Goal: Find specific page/section: Find specific page/section

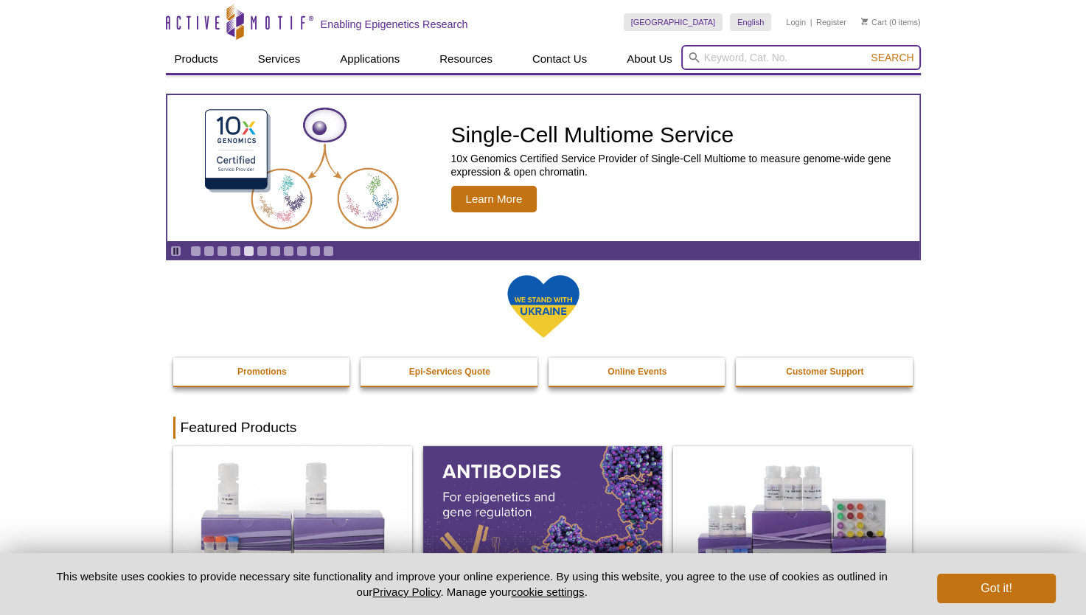
click at [743, 62] on input "search" at bounding box center [801, 57] width 240 height 25
paste input "[URL][DOMAIN_NAME]"
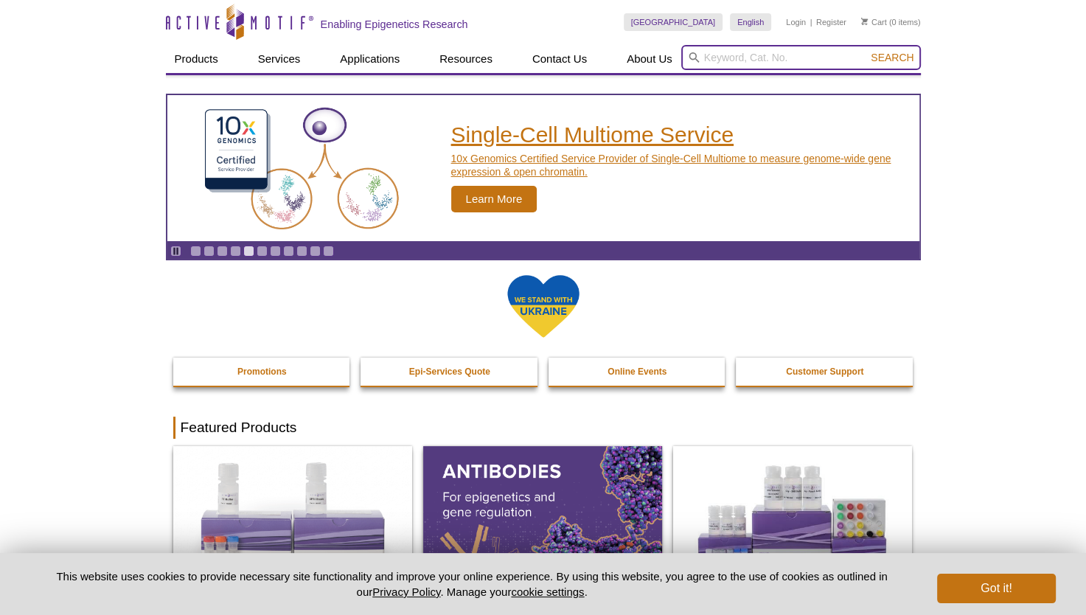
type input "[URL][DOMAIN_NAME]"
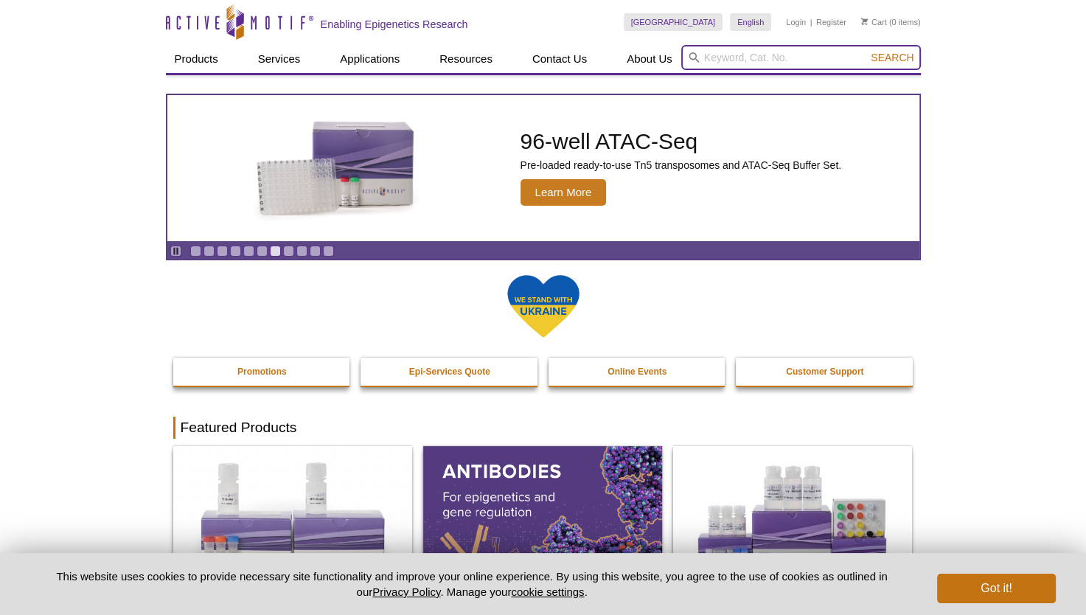
paste input "54001"
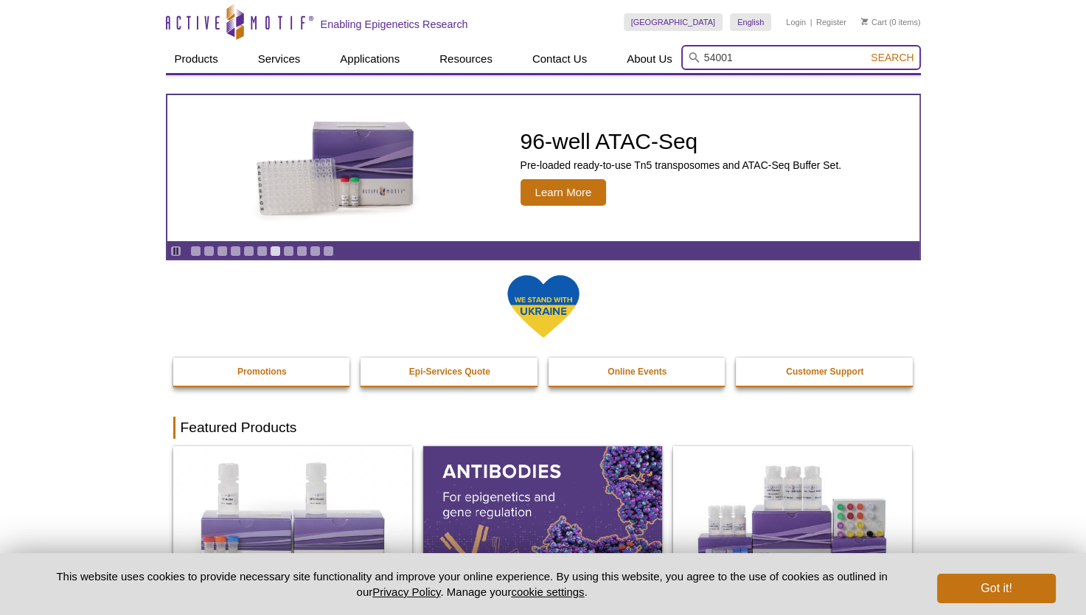
type input "54001"
click at [878, 59] on span "Search" at bounding box center [892, 58] width 43 height 12
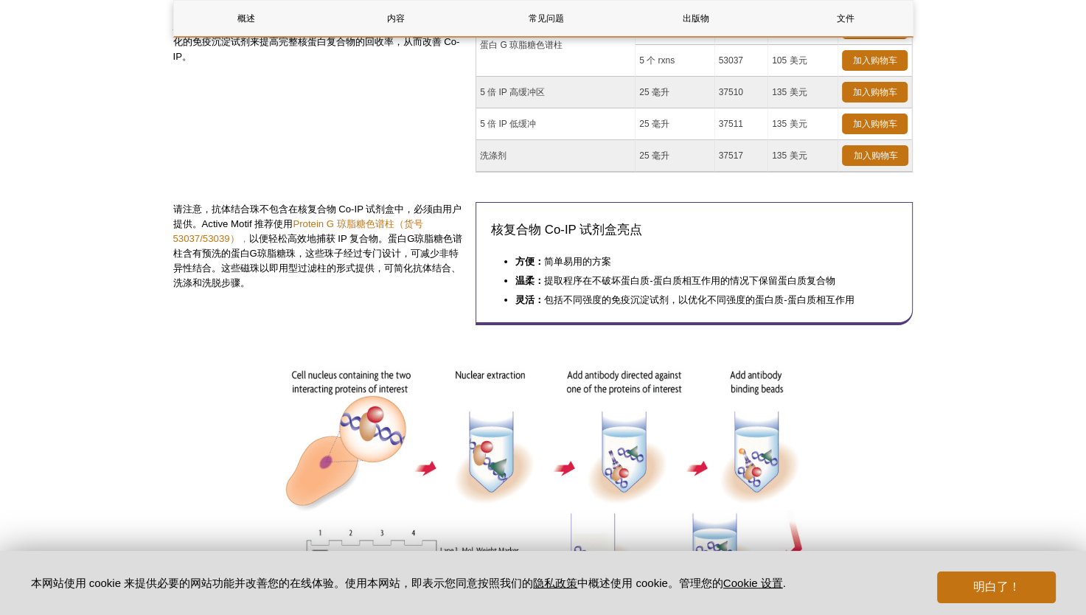
scroll to position [590, 0]
